Goal: Transaction & Acquisition: Purchase product/service

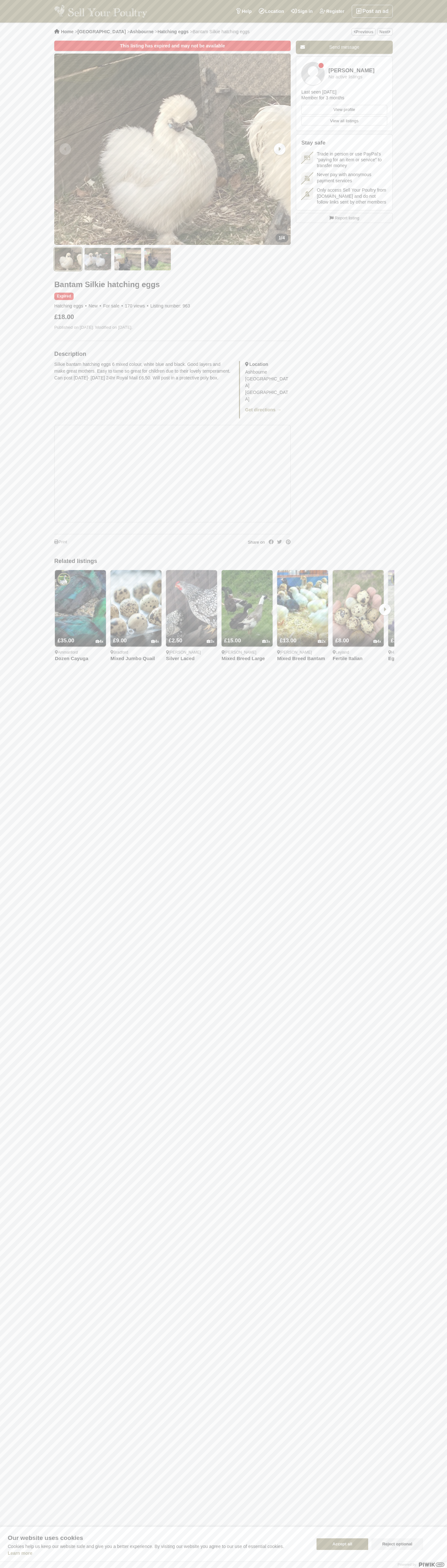
click at [342, 1544] on button "Accept all" at bounding box center [342, 1544] width 52 height 12
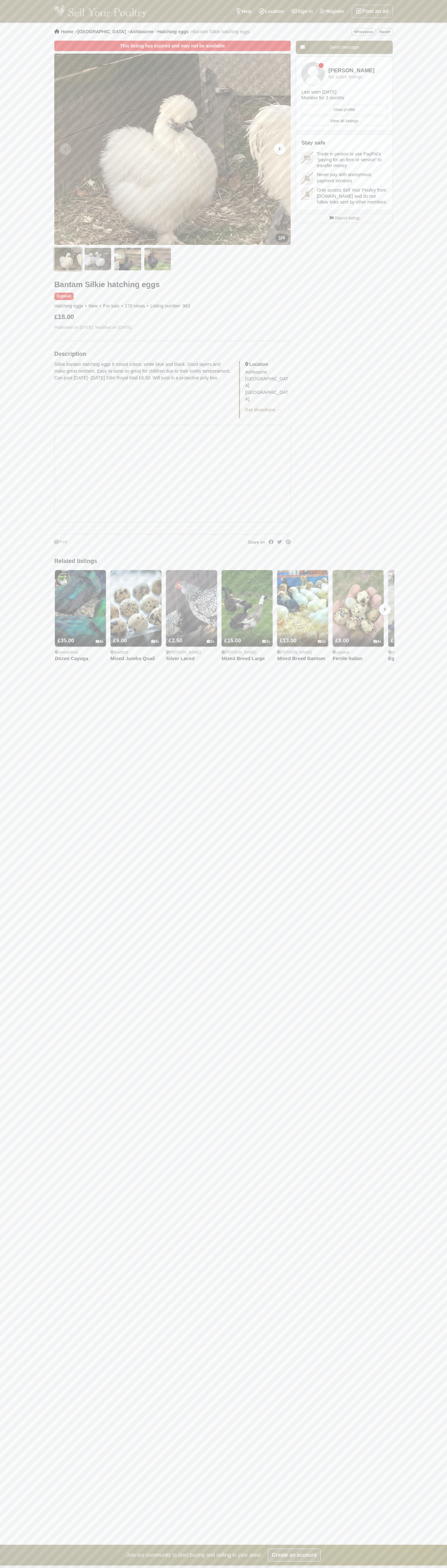
click at [278, 238] on span "1" at bounding box center [280, 237] width 2 height 5
click at [105, 6] on img at bounding box center [100, 11] width 93 height 13
click at [444, 1065] on div "Home > England > Ashbourne > Hatching eggs > Bantam Silkie hatching eggs Previo…" at bounding box center [224, 783] width 447 height 1522
click at [370, 1567] on html "Post an ad Register Sign in Location Help Search by keyword, category or locati…" at bounding box center [224, 835] width 447 height 1670
click at [4, 489] on div "Home > England > Ashbourne > Hatching eggs > Bantam Silkie hatching eggs Previo…" at bounding box center [224, 783] width 447 height 1522
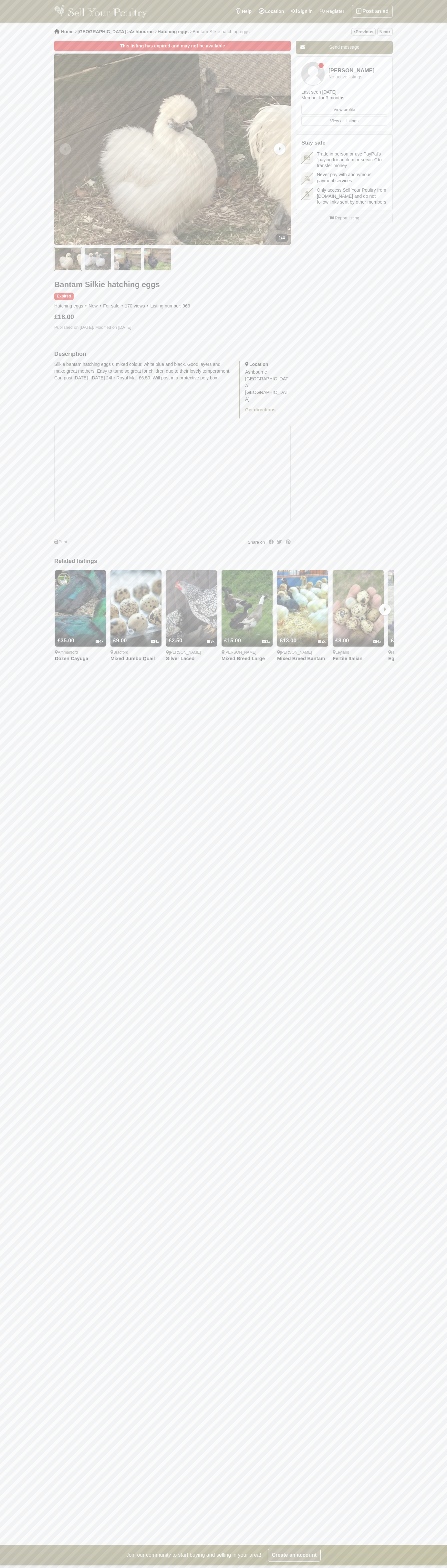
click at [278, 238] on span "1" at bounding box center [280, 237] width 2 height 5
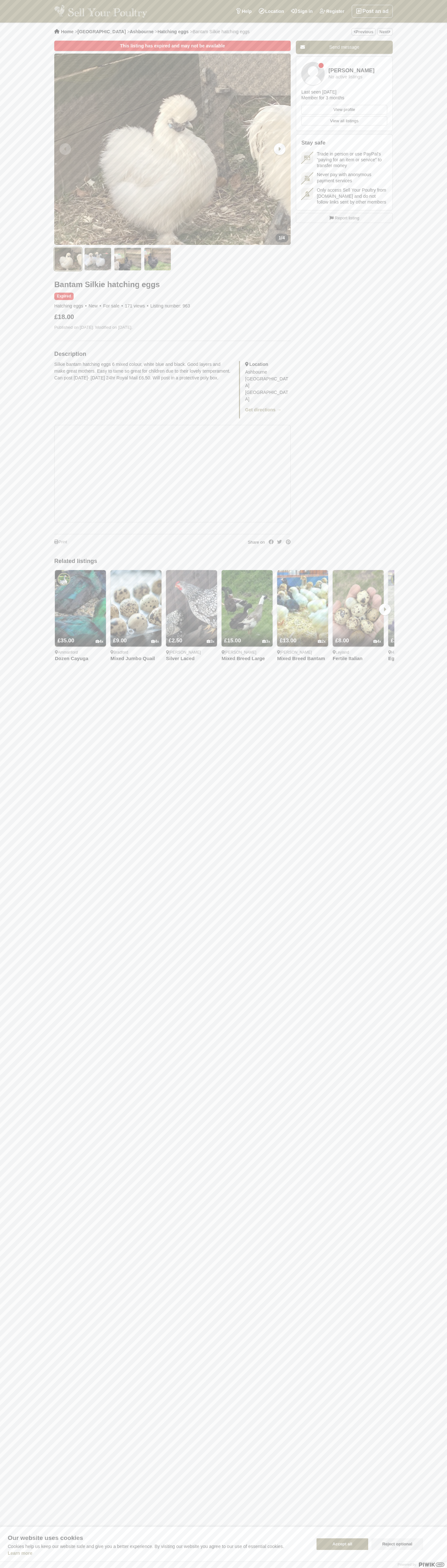
click at [342, 1544] on button "Accept all" at bounding box center [342, 1544] width 52 height 12
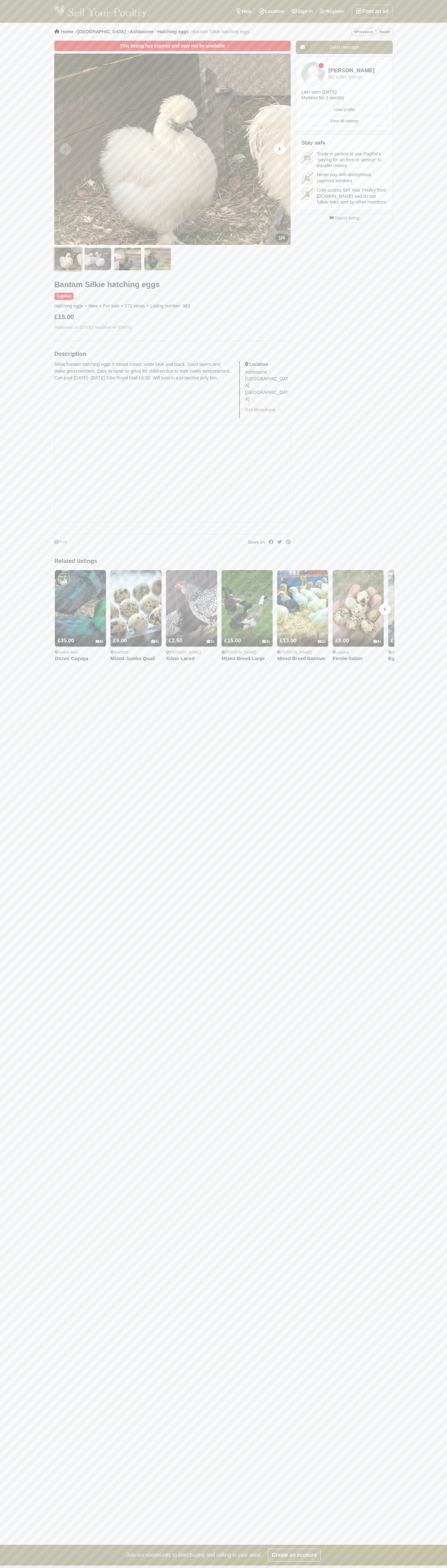
click at [278, 238] on span "1" at bounding box center [280, 237] width 2 height 5
click at [344, 110] on link "View profile" at bounding box center [344, 110] width 86 height 10
click at [344, 159] on span "Trade in person or use PayPal's “paying for an item or service” to transfer mon…" at bounding box center [352, 159] width 71 height 18
click at [344, 222] on span "Report listing" at bounding box center [347, 218] width 24 height 7
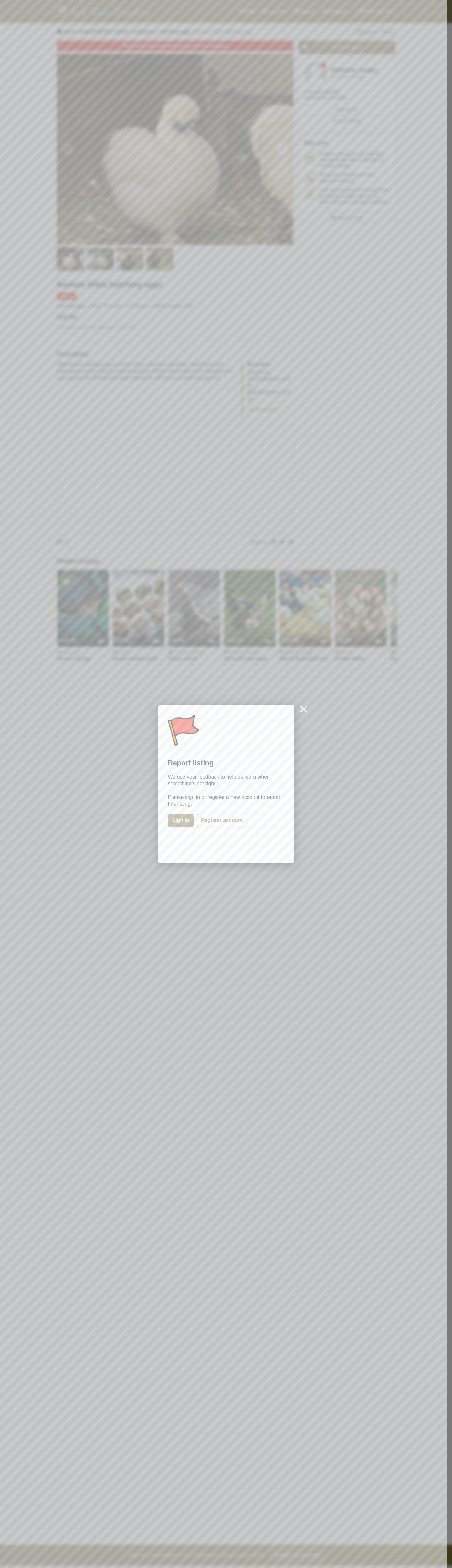
click at [143, 425] on div at bounding box center [226, 784] width 452 height 1568
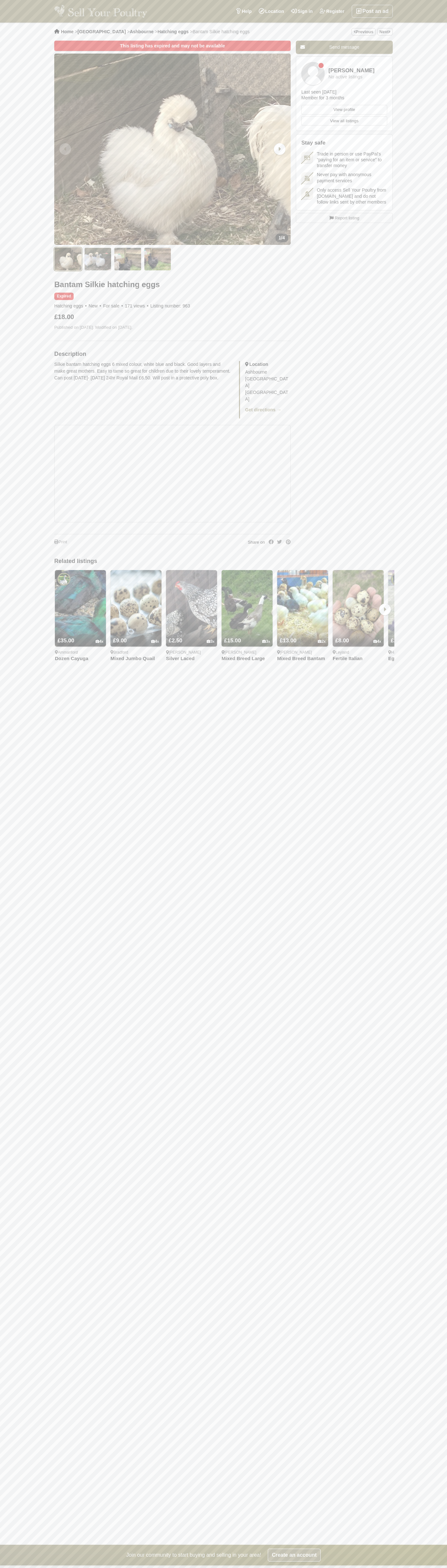
click at [130, 29] on span "Ashbourne" at bounding box center [141, 32] width 24 height 5
click at [438, 1390] on div "Home > England > Ashbourne > Hatching eggs > Bantam Silkie hatching eggs Previo…" at bounding box center [224, 783] width 447 height 1522
click at [270, 1567] on html "Post an ad Register Sign in Location Help Search by keyword, category or locati…" at bounding box center [224, 835] width 447 height 1670
click at [17, 708] on div "Home > England > Ashbourne > Hatching eggs > Bantam Silkie hatching eggs Previo…" at bounding box center [224, 783] width 447 height 1522
click at [283, 238] on span "4" at bounding box center [283, 237] width 2 height 5
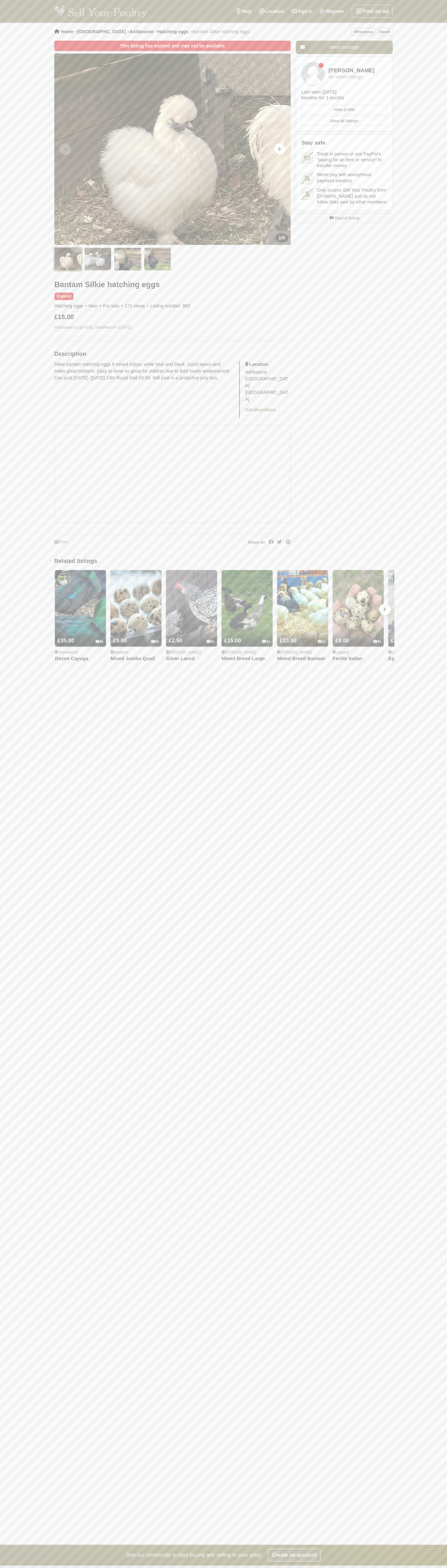
click at [344, 110] on link "View profile" at bounding box center [344, 110] width 86 height 10
click at [344, 159] on span "Trade in person or use PayPal's “paying for an item or service” to transfer mon…" at bounding box center [352, 159] width 71 height 18
click at [344, 222] on span "Report listing" at bounding box center [347, 218] width 24 height 7
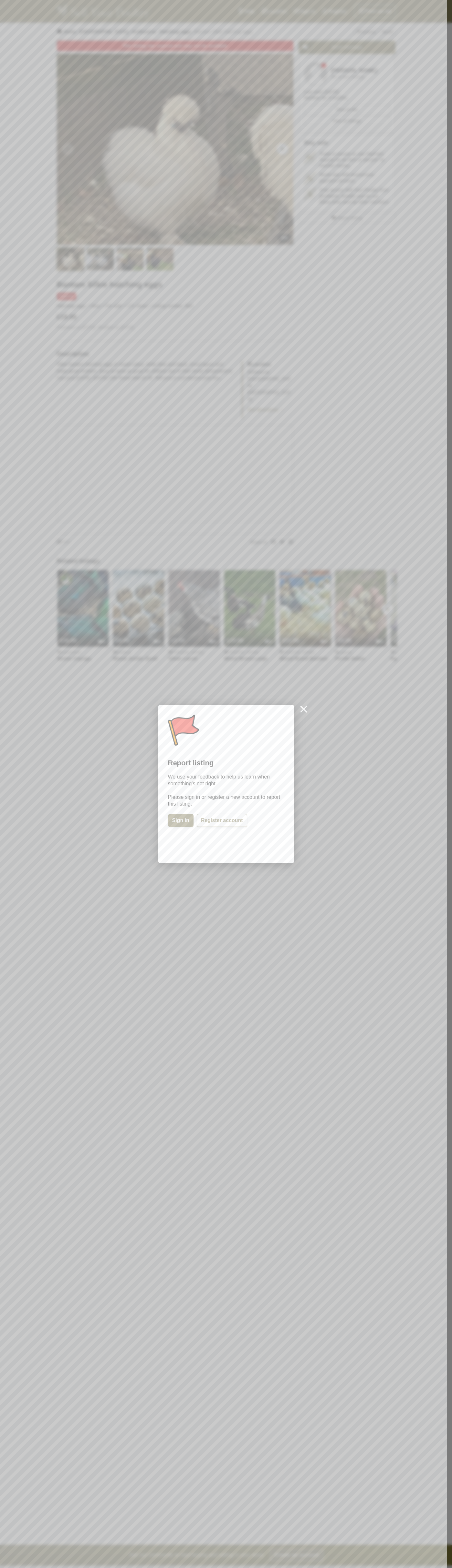
click at [96, 424] on div at bounding box center [226, 784] width 452 height 1568
